Goal: Information Seeking & Learning: Learn about a topic

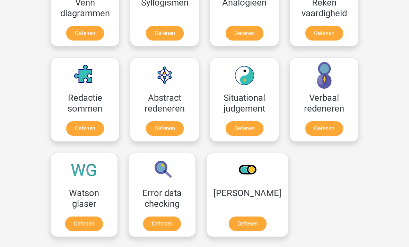
scroll to position [472, 0]
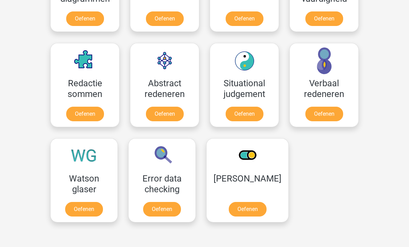
click at [78, 202] on link "Oefenen" at bounding box center [84, 209] width 38 height 15
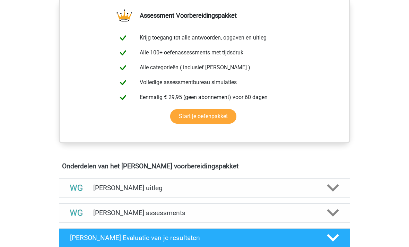
scroll to position [253, 0]
click at [332, 188] on polygon at bounding box center [333, 188] width 12 height 8
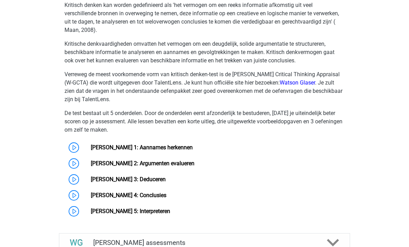
scroll to position [477, 0]
click at [182, 148] on link "[PERSON_NAME] 1: Aannames herkennen" at bounding box center [142, 147] width 102 height 7
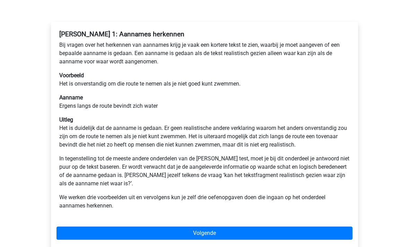
scroll to position [97, 0]
click at [329, 232] on link "Volgende" at bounding box center [204, 232] width 296 height 13
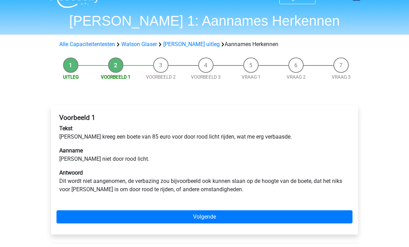
scroll to position [15, 0]
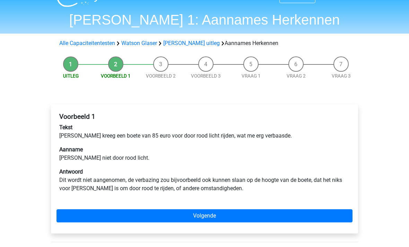
click at [181, 216] on link "Volgende" at bounding box center [204, 215] width 296 height 13
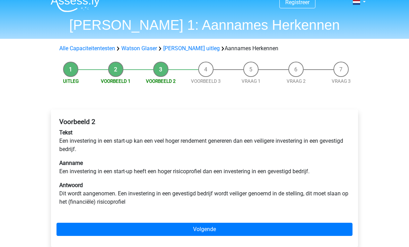
scroll to position [9, 0]
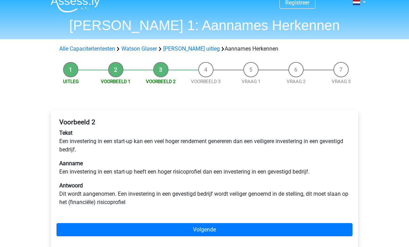
click at [215, 225] on link "Volgende" at bounding box center [204, 229] width 296 height 13
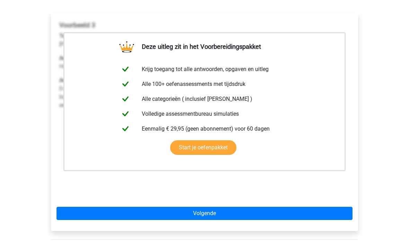
scroll to position [111, 0]
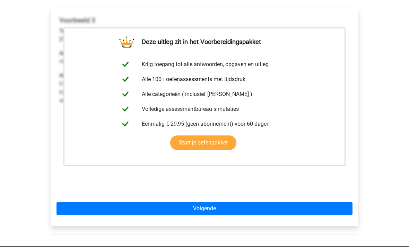
click at [221, 209] on link "Volgende" at bounding box center [204, 208] width 296 height 13
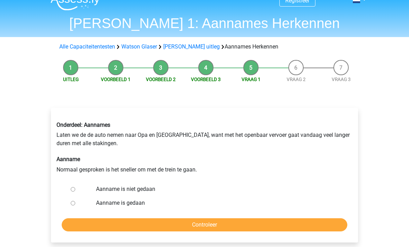
scroll to position [12, 0]
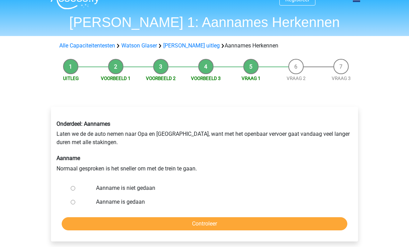
click at [75, 190] on input "Aanname is niet gedaan" at bounding box center [73, 188] width 5 height 5
radio input "true"
click at [112, 225] on input "Controleer" at bounding box center [204, 223] width 285 height 13
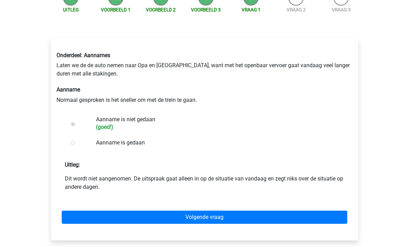
scroll to position [80, 0]
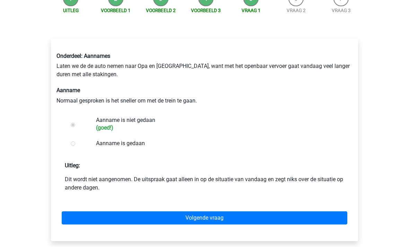
click at [196, 220] on link "Volgende vraag" at bounding box center [204, 217] width 285 height 13
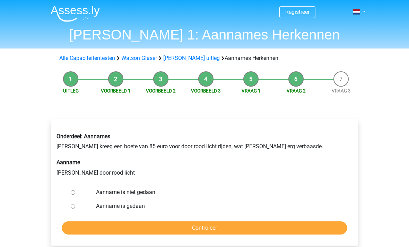
click at [75, 207] on input "Aanname is gedaan" at bounding box center [73, 206] width 5 height 5
radio input "true"
click at [140, 229] on input "Controleer" at bounding box center [204, 227] width 285 height 13
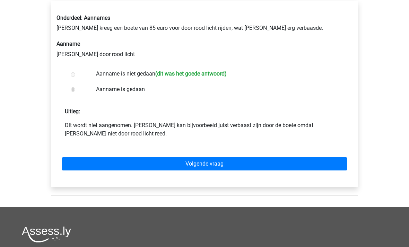
scroll to position [119, 0]
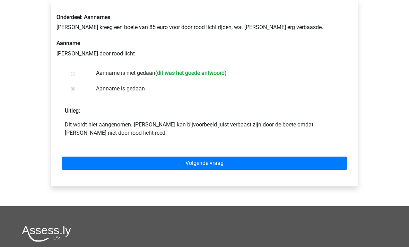
click at [334, 163] on link "Volgende vraag" at bounding box center [204, 163] width 285 height 13
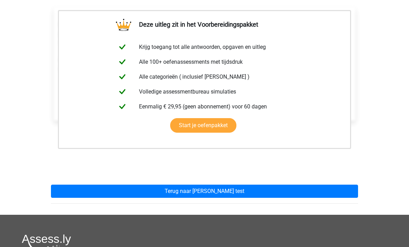
scroll to position [115, 0]
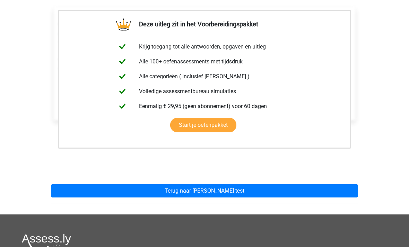
click at [331, 190] on link "Terug naar watson glaser test" at bounding box center [204, 191] width 307 height 13
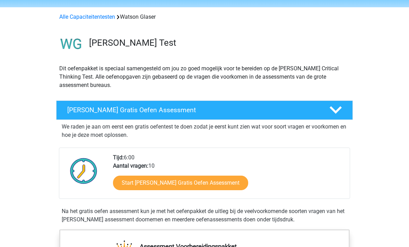
scroll to position [22, 0]
click at [334, 107] on icon at bounding box center [335, 110] width 12 height 12
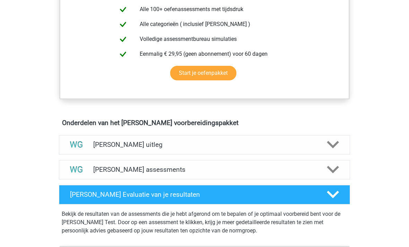
scroll to position [190, 0]
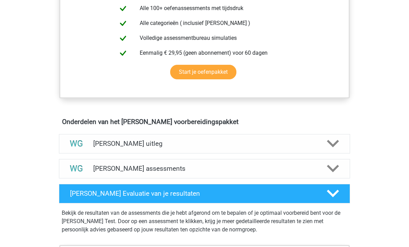
click at [330, 146] on icon at bounding box center [333, 143] width 12 height 12
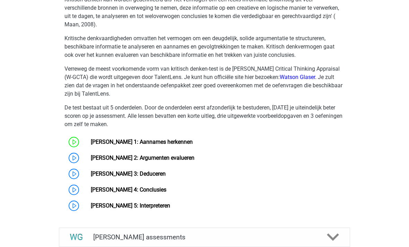
scroll to position [376, 0]
click at [181, 160] on link "[PERSON_NAME] 2: Argumenten evalueren" at bounding box center [143, 157] width 104 height 7
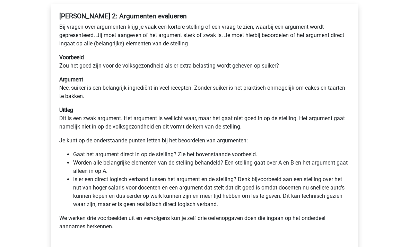
scroll to position [115, 0]
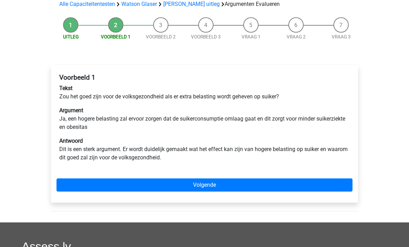
scroll to position [55, 0]
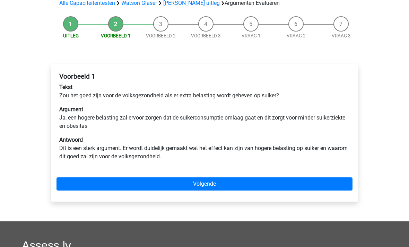
click at [227, 181] on link "Volgende" at bounding box center [204, 183] width 296 height 13
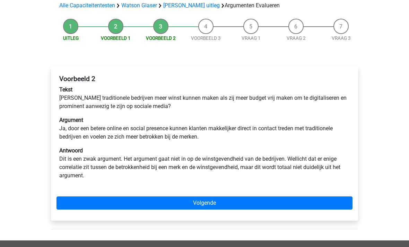
scroll to position [64, 0]
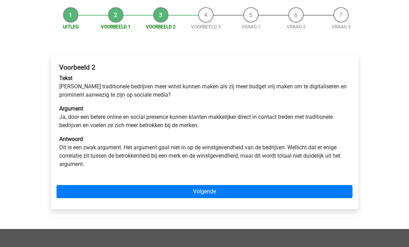
click at [229, 189] on link "Volgende" at bounding box center [204, 191] width 296 height 13
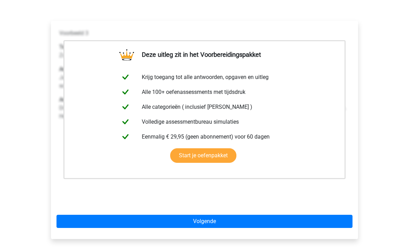
scroll to position [98, 0]
click at [217, 225] on link "Volgende" at bounding box center [204, 221] width 296 height 13
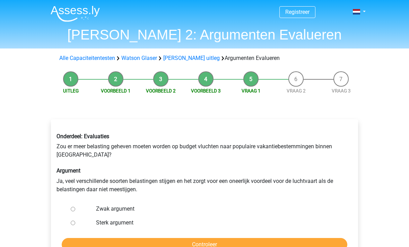
click at [75, 209] on input "Zwak argument" at bounding box center [73, 209] width 5 height 5
radio input "true"
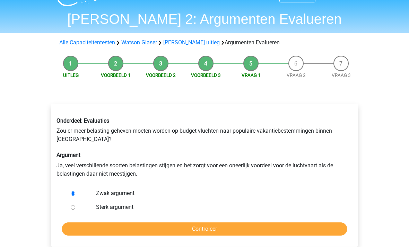
scroll to position [16, 0]
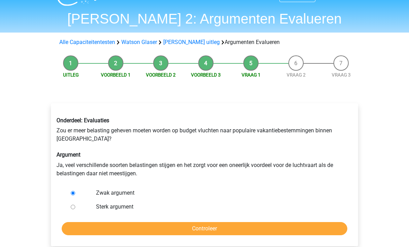
click at [171, 231] on input "Controleer" at bounding box center [204, 228] width 285 height 13
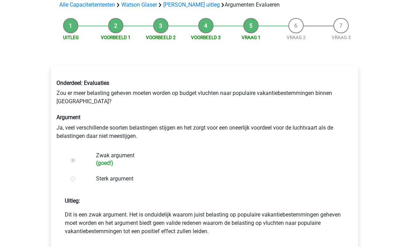
scroll to position [59, 0]
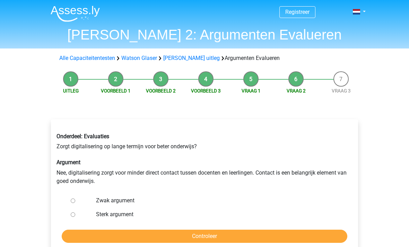
click at [72, 217] on div at bounding box center [79, 214] width 23 height 14
click at [76, 213] on div at bounding box center [79, 214] width 23 height 14
click at [71, 217] on div at bounding box center [79, 214] width 23 height 14
click at [114, 215] on label "Sterk argument" at bounding box center [216, 214] width 240 height 8
click at [75, 215] on input "Sterk argument" at bounding box center [73, 214] width 5 height 5
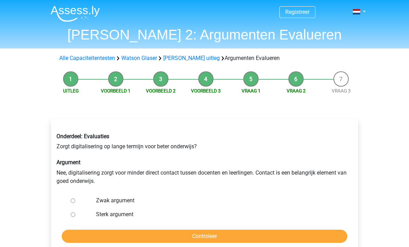
radio input "true"
click at [125, 237] on input "Controleer" at bounding box center [204, 236] width 285 height 13
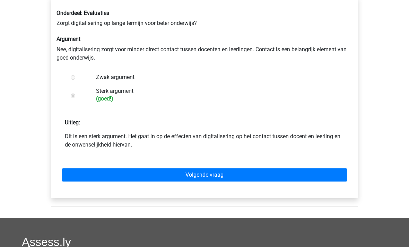
scroll to position [124, 0]
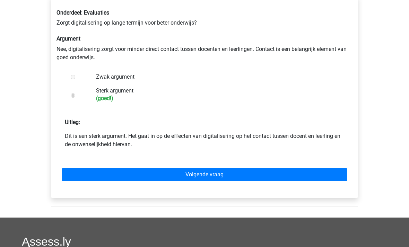
click at [257, 173] on link "Volgende vraag" at bounding box center [204, 174] width 285 height 13
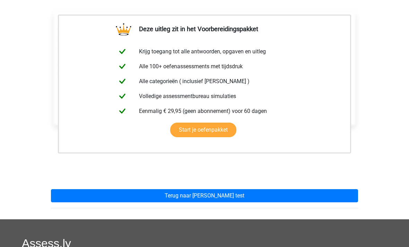
scroll to position [111, 0]
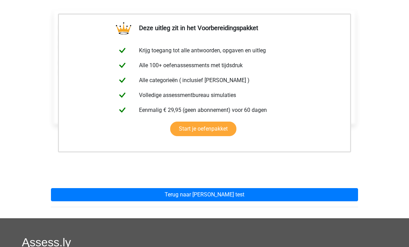
click at [258, 194] on link "Terug naar watson glaser test" at bounding box center [204, 194] width 307 height 13
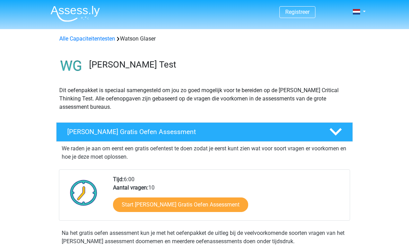
click at [77, 65] on img at bounding box center [70, 65] width 29 height 29
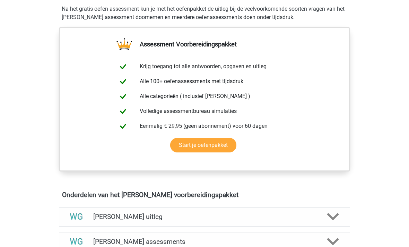
scroll to position [360, 0]
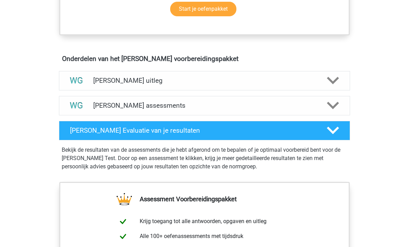
click at [329, 84] on icon at bounding box center [333, 80] width 12 height 12
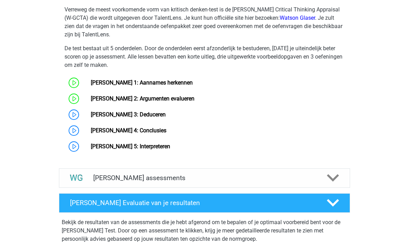
scroll to position [542, 0]
click at [163, 115] on link "[PERSON_NAME] 3: Deduceren" at bounding box center [128, 114] width 75 height 7
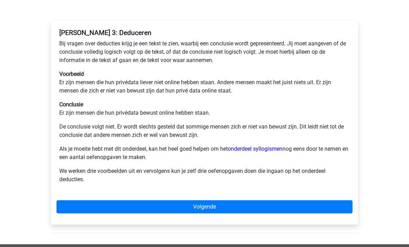
scroll to position [99, 0]
click at [343, 202] on link "Volgende" at bounding box center [204, 206] width 296 height 13
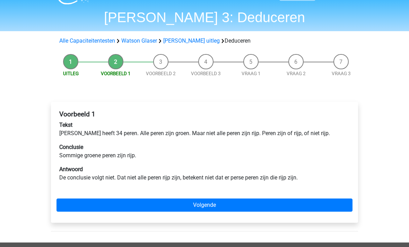
scroll to position [18, 0]
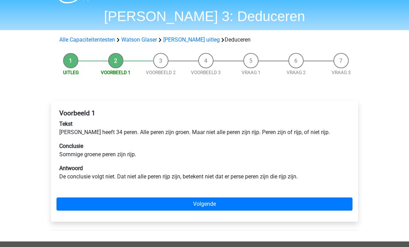
click at [337, 206] on link "Volgende" at bounding box center [204, 203] width 296 height 13
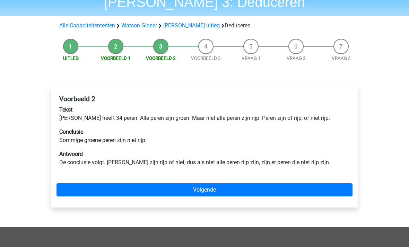
scroll to position [33, 0]
click at [334, 188] on link "Volgende" at bounding box center [204, 189] width 296 height 13
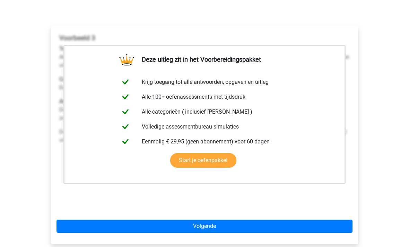
scroll to position [107, 0]
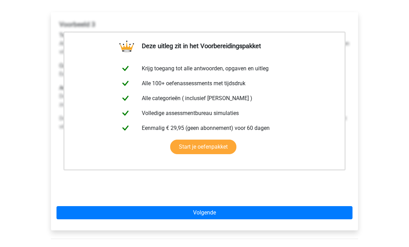
click at [314, 214] on link "Volgende" at bounding box center [204, 212] width 296 height 13
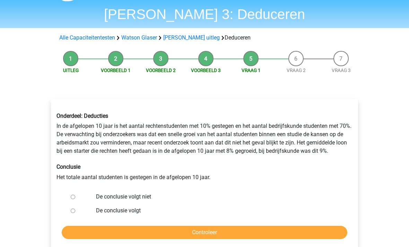
scroll to position [22, 0]
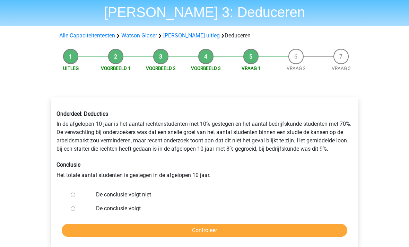
click at [76, 192] on div at bounding box center [79, 195] width 23 height 14
click at [75, 195] on input "De conclusie volgt niet" at bounding box center [73, 195] width 5 height 5
radio input "true"
click at [142, 229] on input "Controleer" at bounding box center [204, 230] width 285 height 13
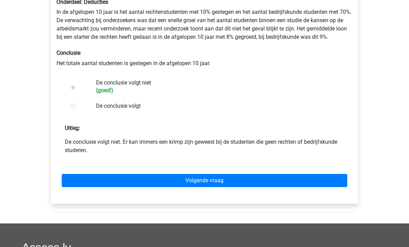
scroll to position [135, 0]
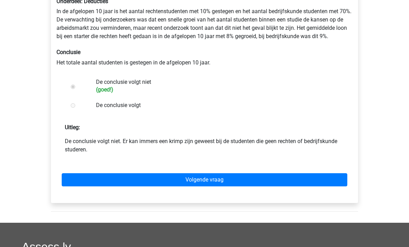
click at [182, 177] on link "Volgende vraag" at bounding box center [204, 179] width 285 height 13
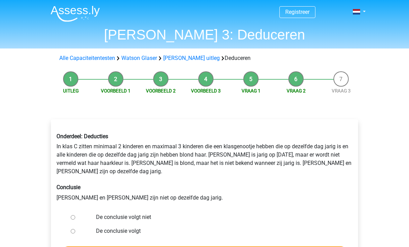
scroll to position [4, 0]
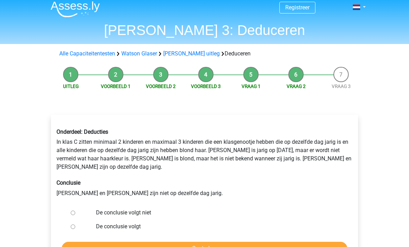
click at [74, 225] on input "De conclusie volgt" at bounding box center [73, 227] width 5 height 5
radio input "true"
click at [98, 242] on input "Controleer" at bounding box center [204, 248] width 285 height 13
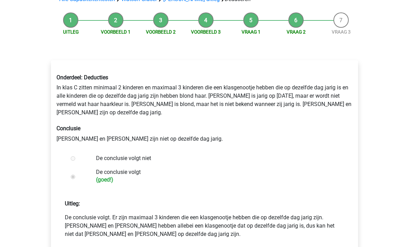
scroll to position [113, 0]
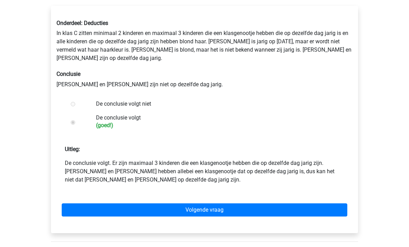
click at [305, 204] on link "Volgende vraag" at bounding box center [204, 210] width 285 height 13
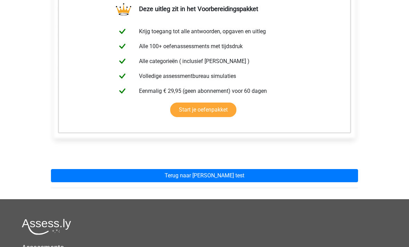
scroll to position [130, 0]
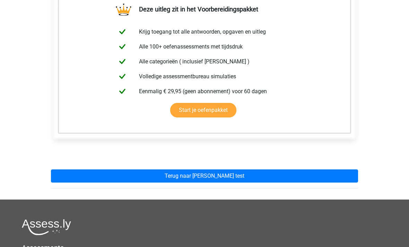
click at [282, 177] on link "Terug naar watson glaser test" at bounding box center [204, 176] width 307 height 13
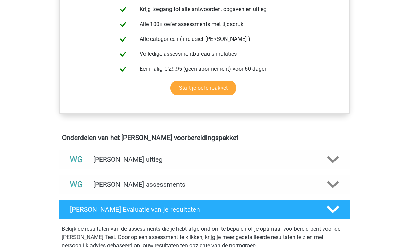
click at [329, 160] on polygon at bounding box center [333, 160] width 12 height 8
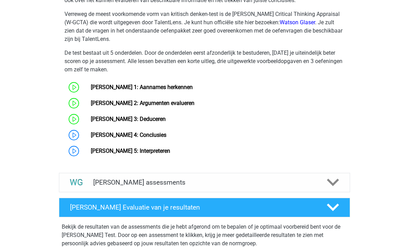
scroll to position [537, 0]
click at [154, 135] on link "[PERSON_NAME] 4: Conclusies" at bounding box center [128, 135] width 75 height 7
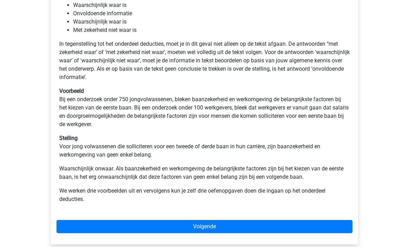
scroll to position [168, 0]
click at [173, 223] on link "Volgende" at bounding box center [204, 226] width 296 height 13
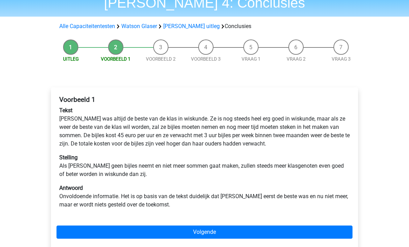
scroll to position [32, 0]
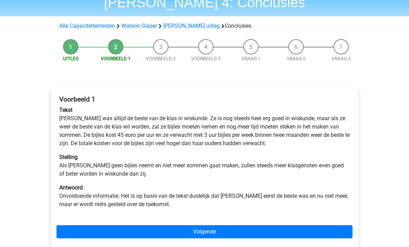
click at [213, 231] on link "Volgende" at bounding box center [204, 231] width 296 height 13
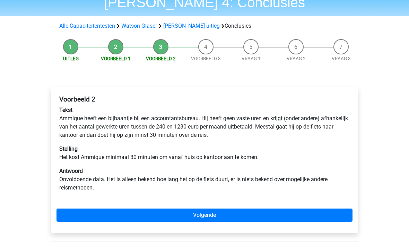
scroll to position [34, 0]
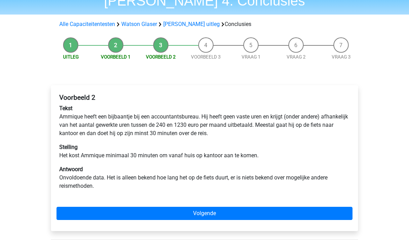
click at [280, 213] on link "Volgende" at bounding box center [204, 213] width 296 height 13
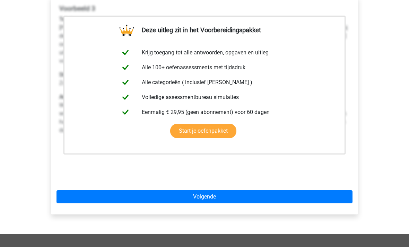
scroll to position [125, 0]
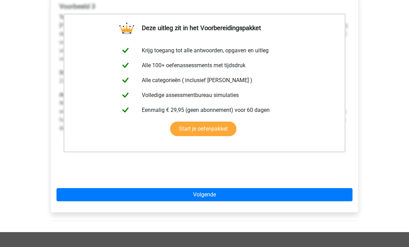
click at [304, 200] on link "Volgende" at bounding box center [204, 194] width 296 height 13
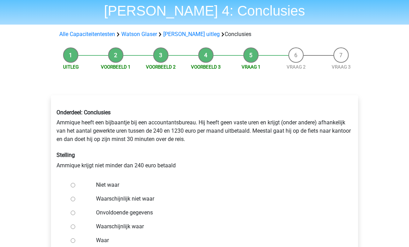
scroll to position [30, 0]
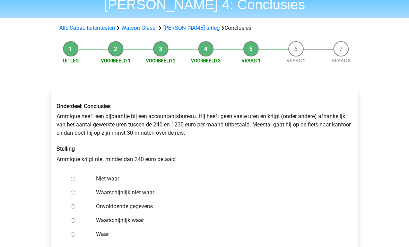
click at [72, 237] on input "Waar" at bounding box center [73, 234] width 5 height 5
radio input "true"
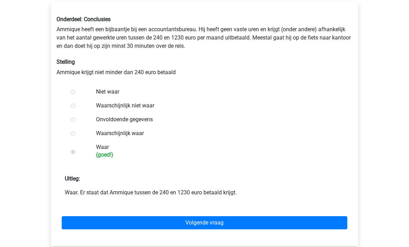
scroll to position [118, 0]
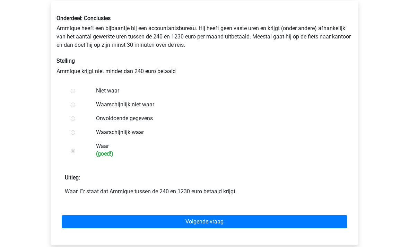
click at [189, 220] on link "Volgende vraag" at bounding box center [204, 221] width 285 height 13
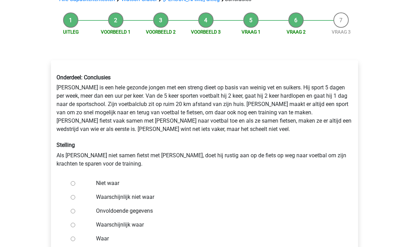
scroll to position [59, 0]
click at [80, 182] on div at bounding box center [79, 183] width 23 height 14
click at [75, 183] on input "Niet waar" at bounding box center [73, 183] width 5 height 5
radio input "true"
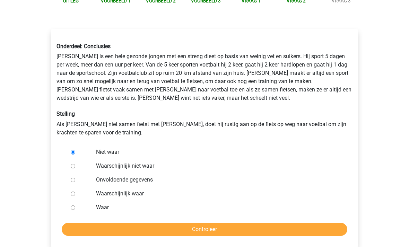
scroll to position [90, 0]
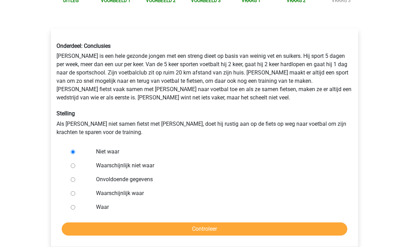
click at [235, 231] on input "Controleer" at bounding box center [204, 229] width 285 height 13
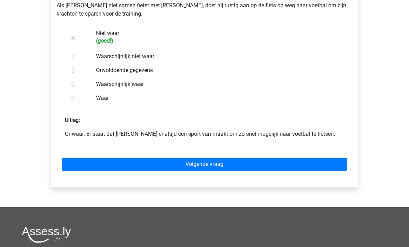
scroll to position [224, 0]
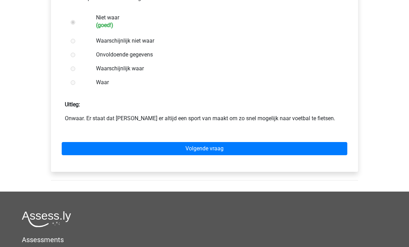
click at [266, 150] on link "Volgende vraag" at bounding box center [204, 148] width 285 height 13
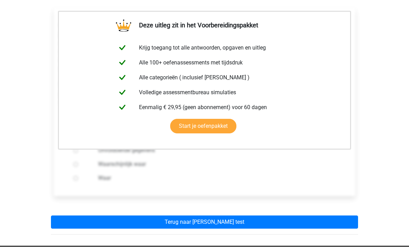
scroll to position [120, 0]
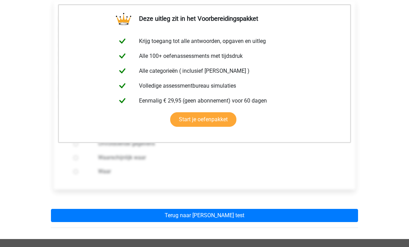
click at [258, 209] on link "Terug naar watson glaser test" at bounding box center [204, 215] width 307 height 13
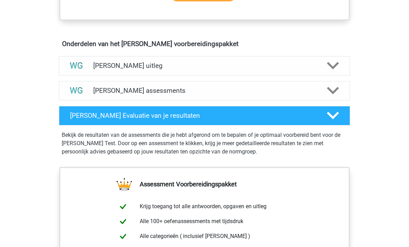
click at [331, 68] on icon at bounding box center [333, 66] width 12 height 12
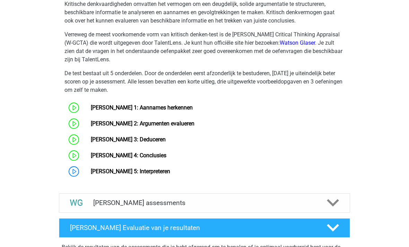
scroll to position [517, 0]
click at [163, 171] on link "[PERSON_NAME] 5: Interpreteren" at bounding box center [130, 171] width 79 height 7
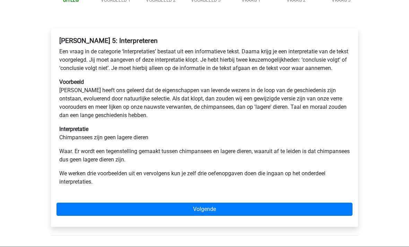
scroll to position [93, 0]
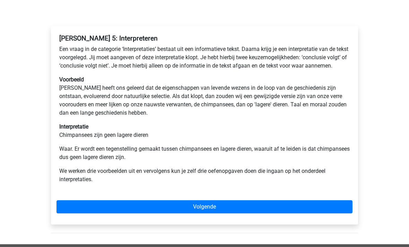
click at [206, 213] on link "Volgende" at bounding box center [204, 206] width 296 height 13
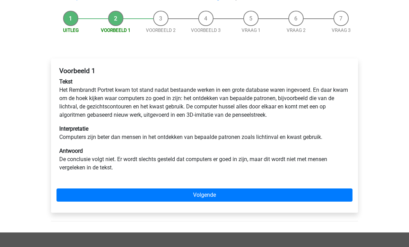
scroll to position [67, 0]
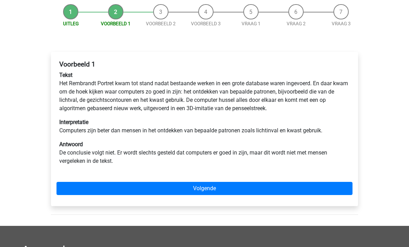
click at [173, 186] on link "Volgende" at bounding box center [204, 188] width 296 height 13
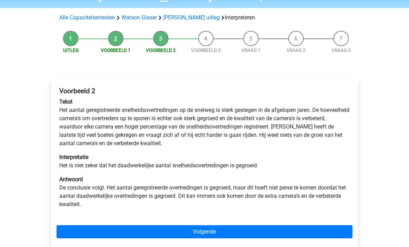
scroll to position [41, 0]
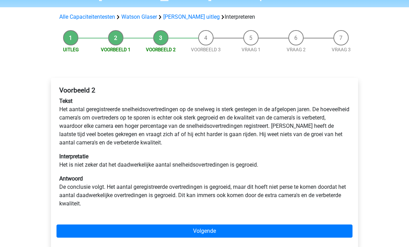
click at [180, 229] on link "Volgende" at bounding box center [204, 231] width 296 height 13
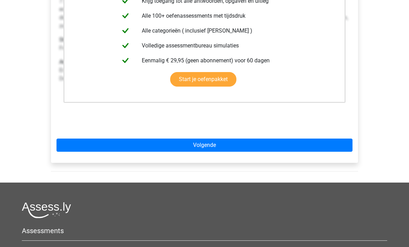
scroll to position [182, 0]
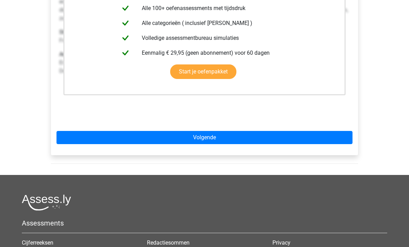
click at [220, 133] on link "Volgende" at bounding box center [204, 137] width 296 height 13
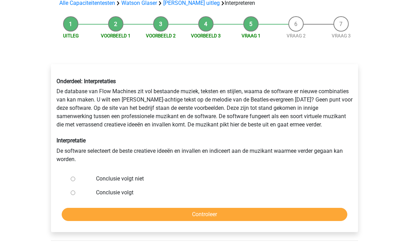
scroll to position [54, 0]
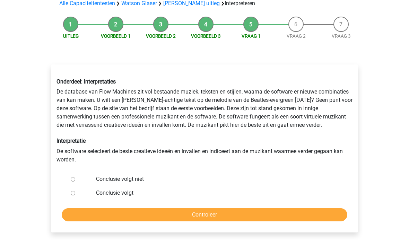
click at [74, 181] on input "Conclusie volgt niet" at bounding box center [73, 179] width 5 height 5
radio input "true"
click at [92, 214] on input "Controleer" at bounding box center [204, 214] width 285 height 13
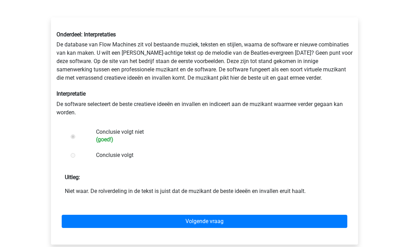
scroll to position [114, 0]
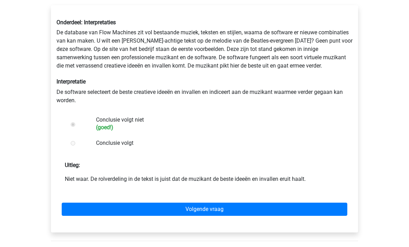
click at [328, 211] on link "Volgende vraag" at bounding box center [204, 209] width 285 height 13
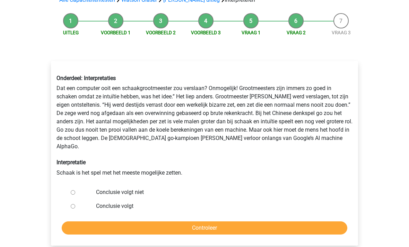
scroll to position [59, 0]
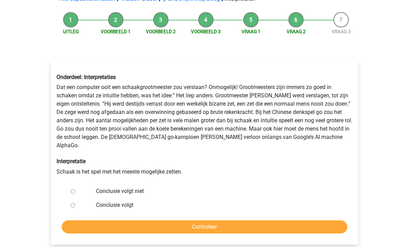
click at [74, 189] on input "Conclusie volgt niet" at bounding box center [73, 191] width 5 height 5
radio input "true"
click at [145, 221] on input "Controleer" at bounding box center [204, 227] width 285 height 13
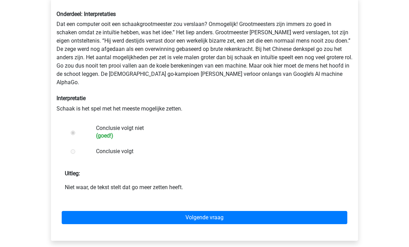
scroll to position [137, 0]
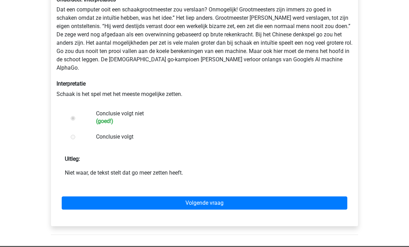
click at [218, 197] on link "Volgende vraag" at bounding box center [204, 202] width 285 height 13
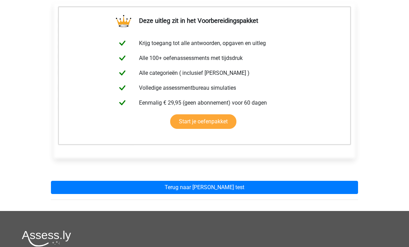
scroll to position [127, 0]
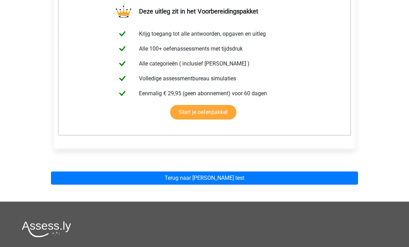
click at [258, 178] on link "Terug naar [PERSON_NAME] test" at bounding box center [204, 178] width 307 height 13
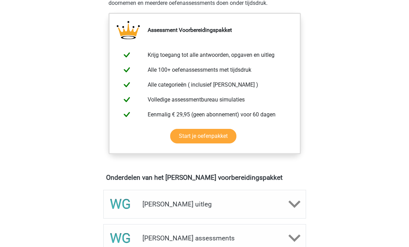
scroll to position [241, 0]
